Goal: Transaction & Acquisition: Purchase product/service

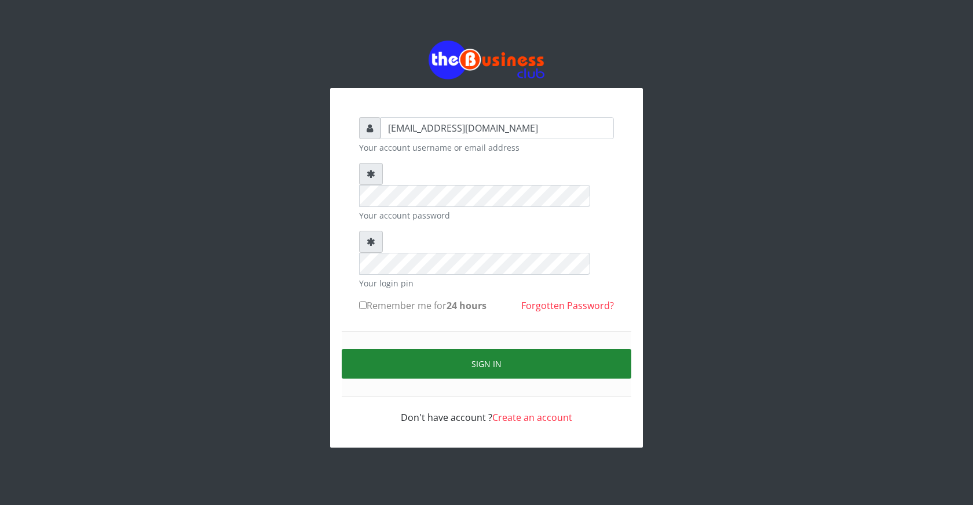
click at [482, 349] on button "Sign in" at bounding box center [487, 364] width 290 height 30
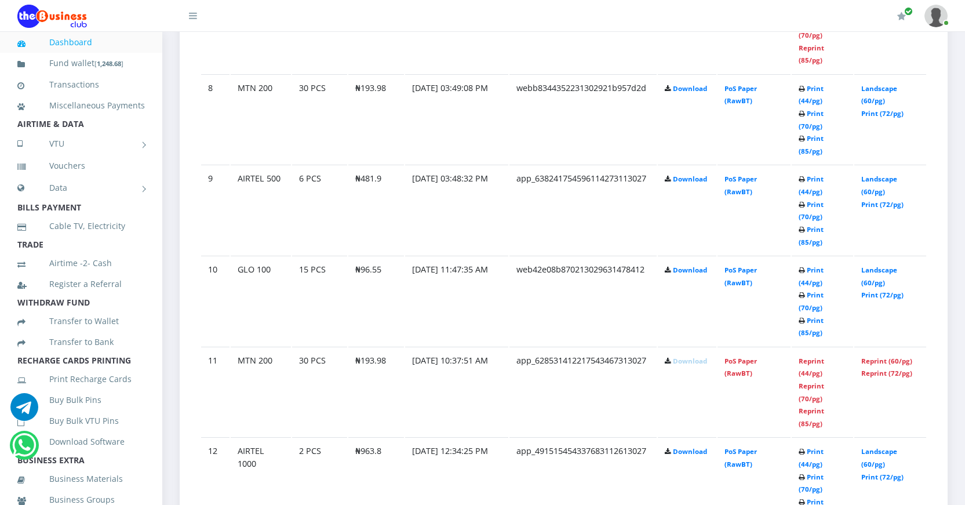
scroll to position [1332, 0]
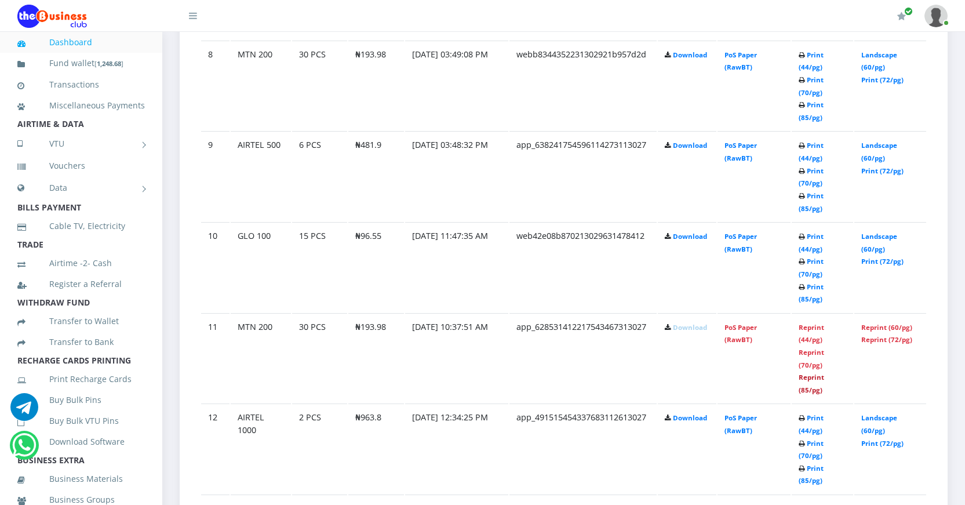
click at [804, 389] on link "Reprint (85/pg)" at bounding box center [810, 383] width 25 height 21
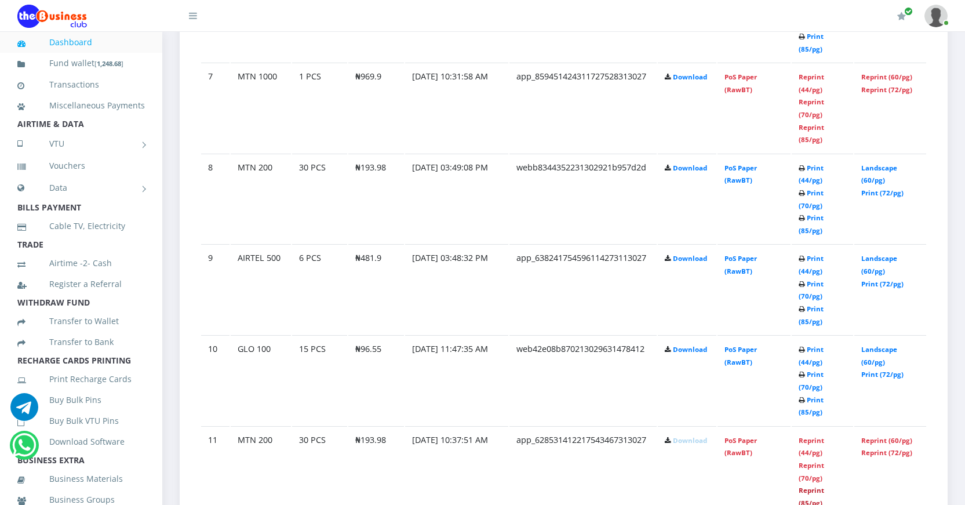
scroll to position [1252, 0]
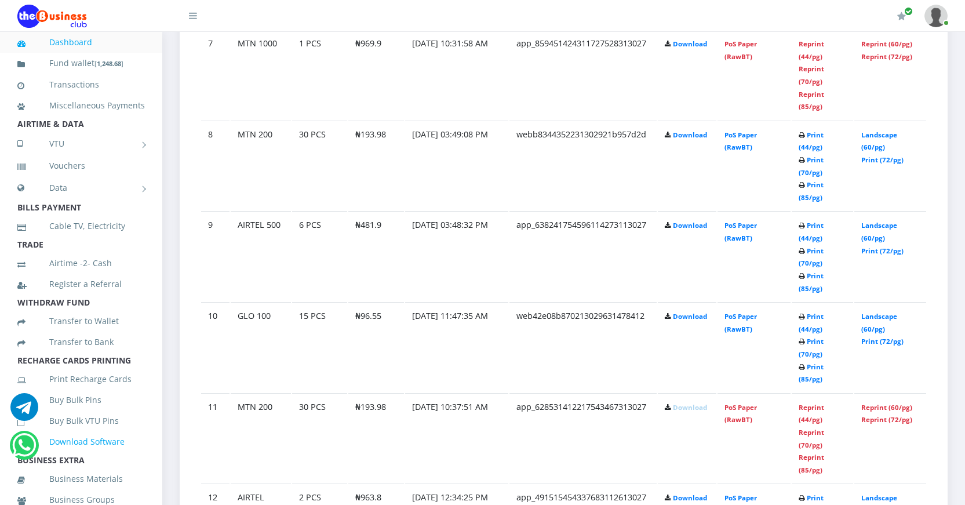
click at [108, 455] on link "Download Software" at bounding box center [80, 441] width 127 height 27
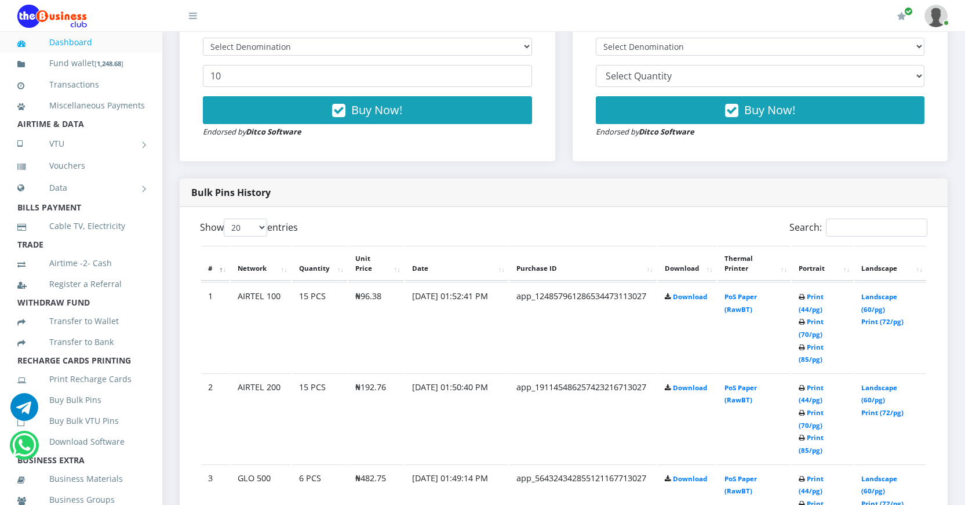
scroll to position [450, 0]
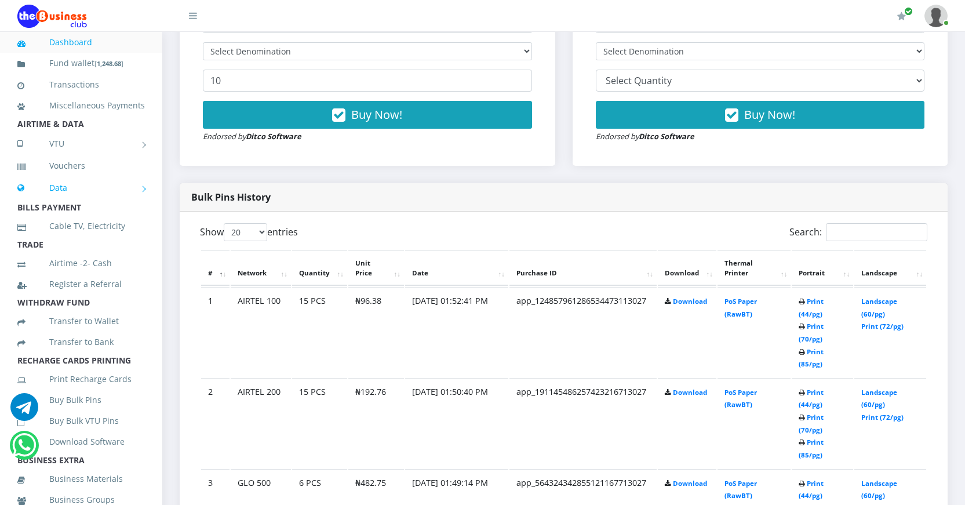
click at [59, 202] on link "Data" at bounding box center [80, 187] width 127 height 29
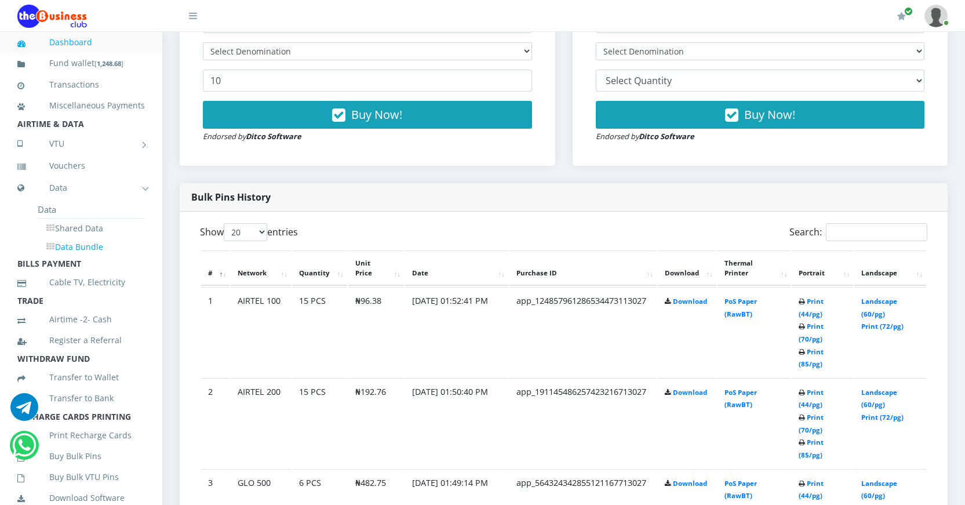
click at [95, 257] on link "Data Bundle" at bounding box center [91, 247] width 107 height 20
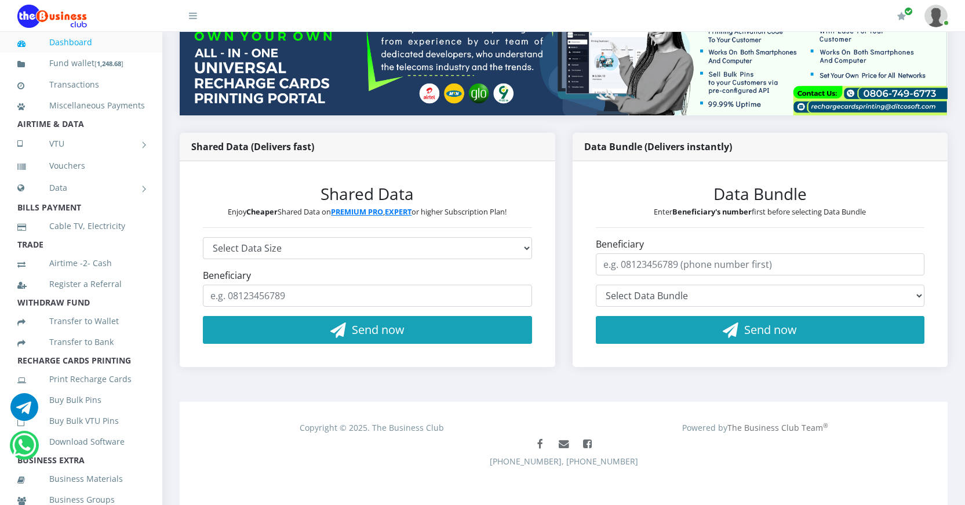
scroll to position [170, 0]
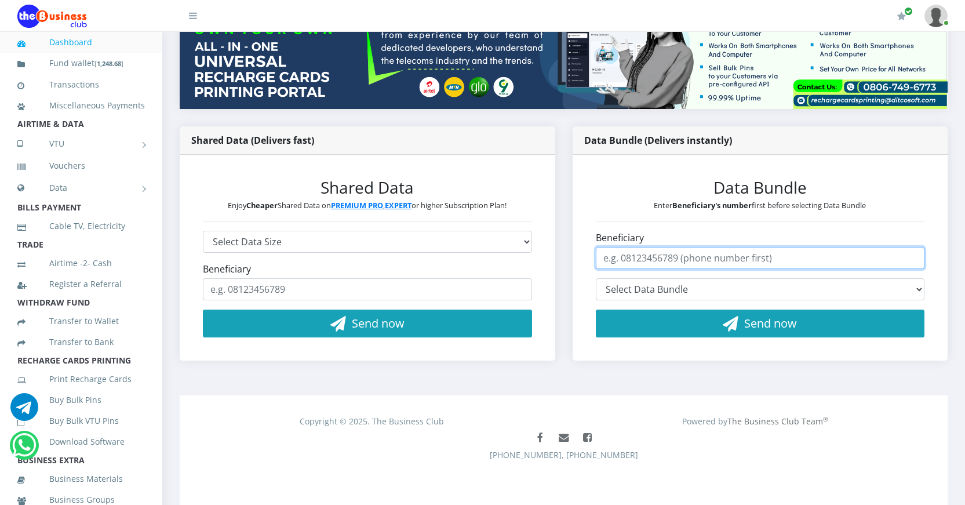
click at [670, 261] on input "Beneficiary" at bounding box center [760, 258] width 329 height 22
type input "09132658775"
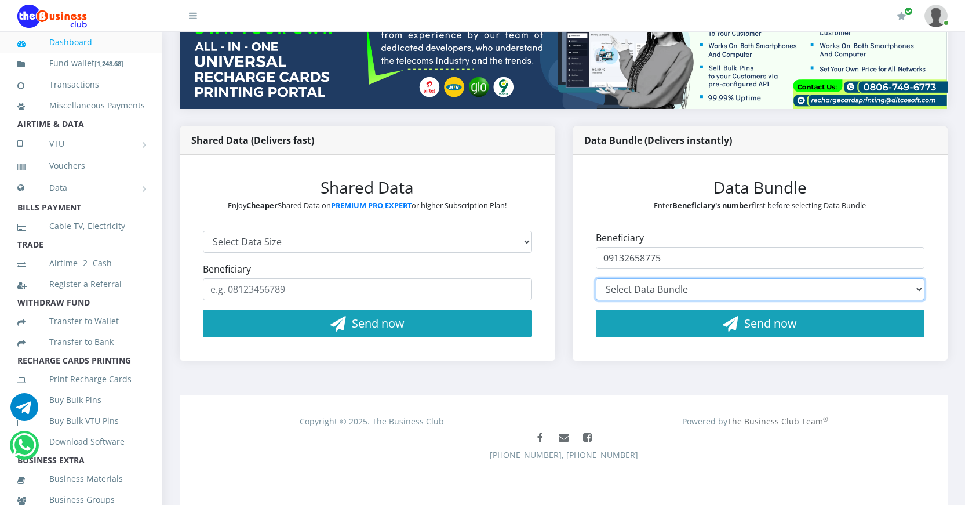
click at [675, 289] on select "Select Data Bundle" at bounding box center [760, 289] width 329 height 22
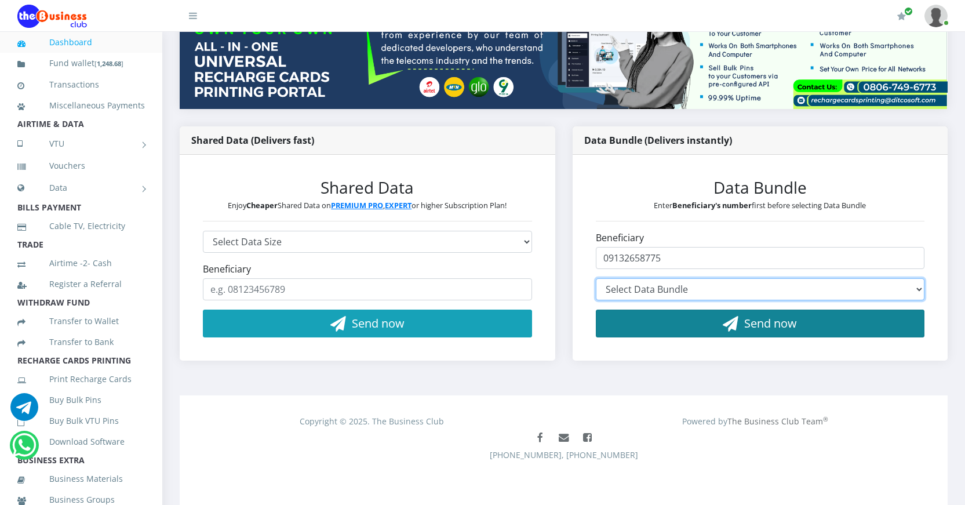
click at [596, 278] on select "Select Data Bundle" at bounding box center [760, 289] width 329 height 22
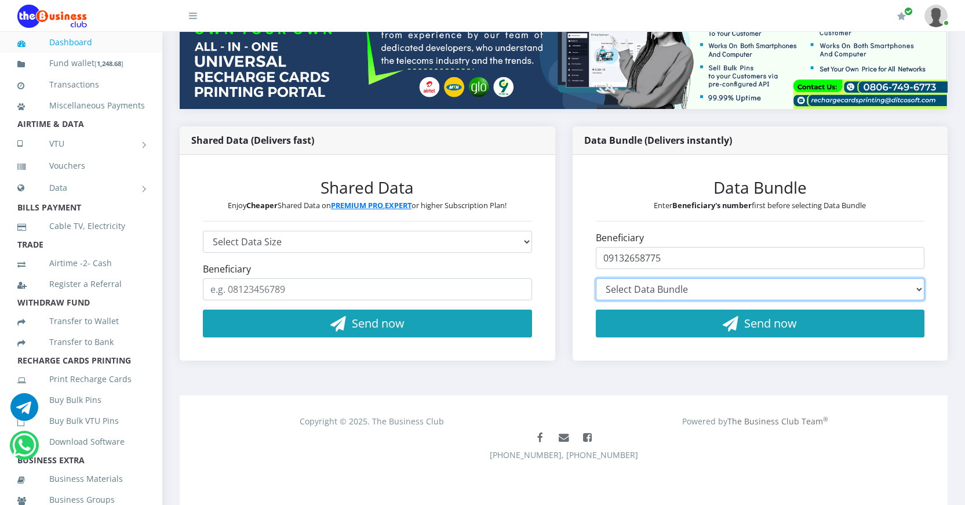
click at [917, 287] on select "Select Data Bundle" at bounding box center [760, 289] width 329 height 22
click at [905, 287] on select "Select Data Bundle" at bounding box center [760, 289] width 329 height 22
click at [916, 289] on select "Select Data Bundle" at bounding box center [760, 289] width 329 height 22
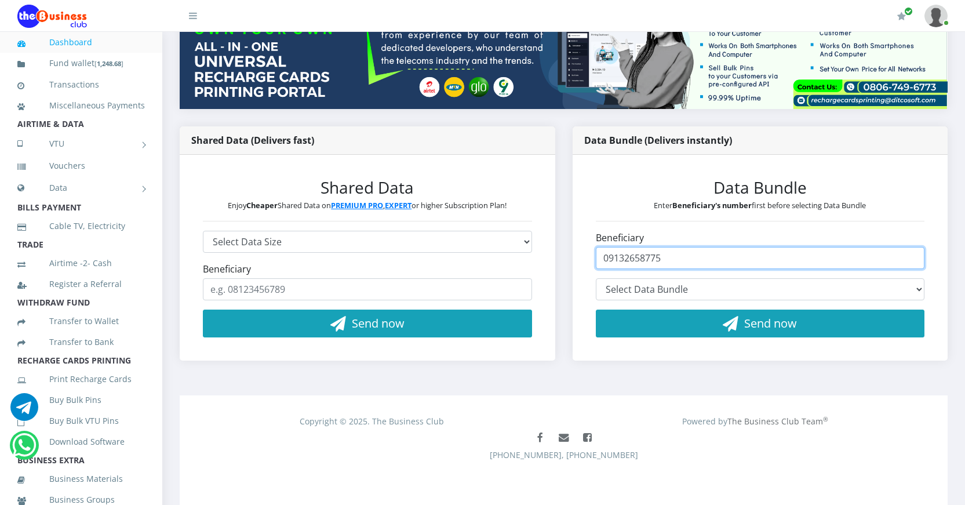
click at [860, 258] on input "09132658775" at bounding box center [760, 258] width 329 height 22
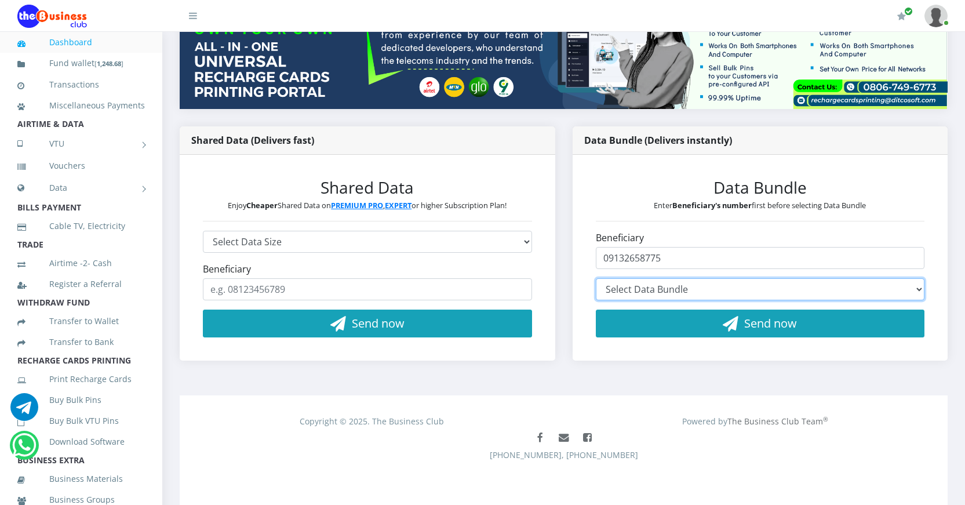
click at [833, 289] on select "Select Data Bundle" at bounding box center [760, 289] width 329 height 22
click at [562, 6] on div "My Profile Settings Logout" at bounding box center [583, 16] width 727 height 32
click at [19, 44] on icon at bounding box center [33, 43] width 32 height 8
